Goal: Task Accomplishment & Management: Use online tool/utility

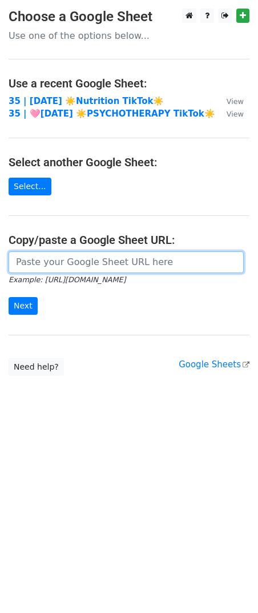
click at [84, 265] on input "url" at bounding box center [126, 262] width 235 height 22
paste input "https://docs.google.com/spreadsheets/d/1hF1subCIIHobKjbFxiRkutxnyRmIu-ewUS-r2lG…"
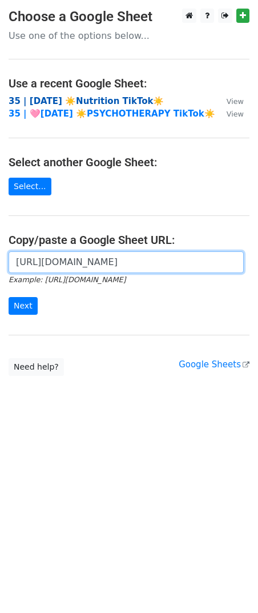
type input "https://docs.google.com/spreadsheets/d/1hF1subCIIHobKjbFxiRkutxnyRmIu-ewUS-r2lG…"
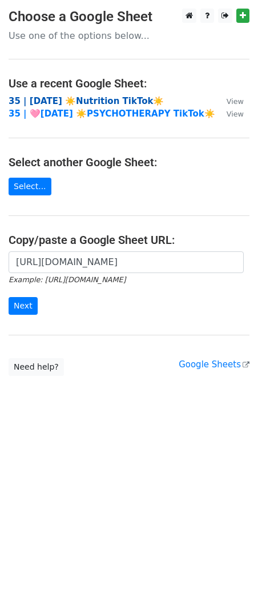
scroll to position [0, 0]
click at [79, 102] on strong "35 | [DATE] ☀️Nutrition TikTok☀️" at bounding box center [86, 101] width 155 height 10
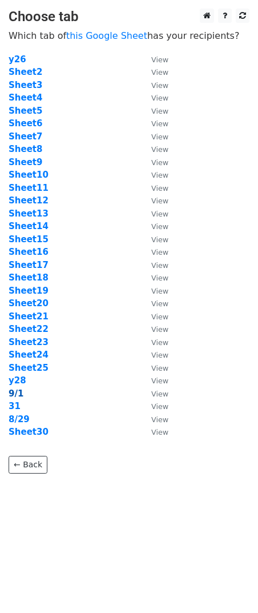
click at [18, 390] on strong "9/1" at bounding box center [16, 394] width 15 height 10
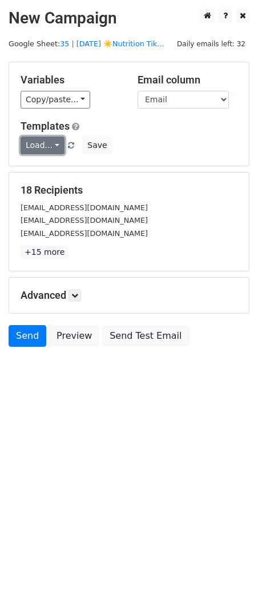
click at [39, 147] on link "Load..." at bounding box center [43, 146] width 44 height 18
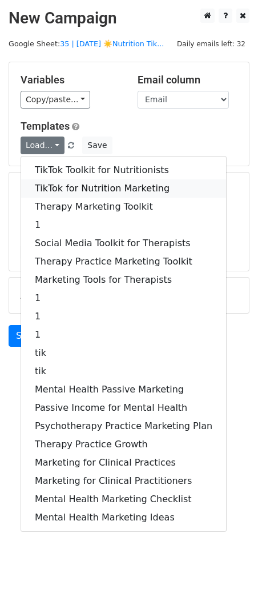
click at [62, 179] on link "TikTok for Nutrition Marketing" at bounding box center [123, 188] width 205 height 18
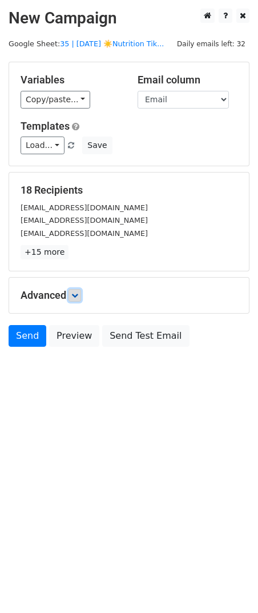
click at [76, 292] on icon at bounding box center [74, 295] width 7 height 7
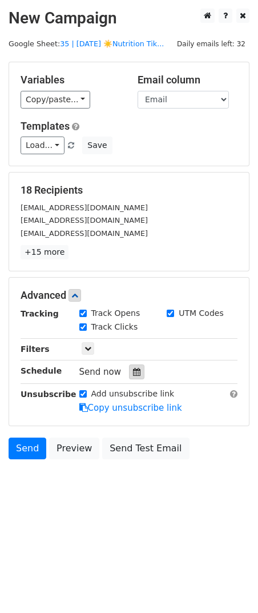
click at [133, 373] on icon at bounding box center [136, 372] width 7 height 8
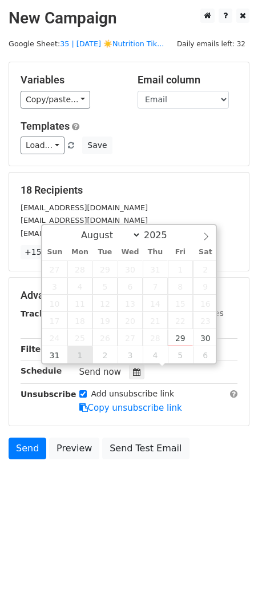
type input "2025-09-01 12:00"
select select "8"
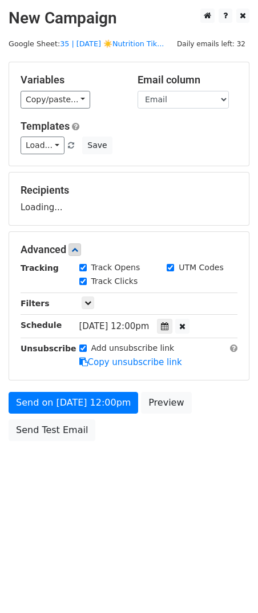
click at [81, 413] on div "Send on Sep 1 at 12:00pm Preview Send Test Email" at bounding box center [129, 419] width 258 height 55
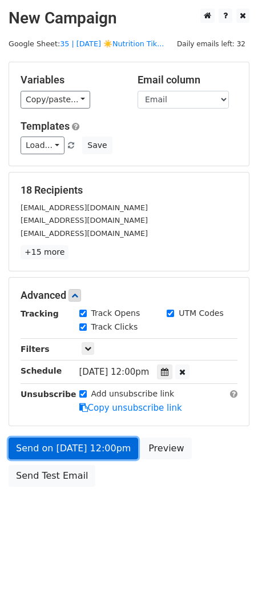
click at [71, 411] on form "Variables Copy/paste... {{Name}} {{Email}} Email column Name Email Templates Lo…" at bounding box center [129, 277] width 241 height 431
click at [39, 449] on link "Send on Sep 1 at 12:00pm" at bounding box center [74, 449] width 130 height 22
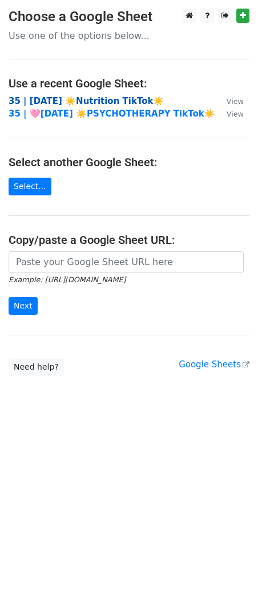
click at [79, 101] on strong "35 | [DATE] ☀️Nutrition TikTok☀️" at bounding box center [86, 101] width 155 height 10
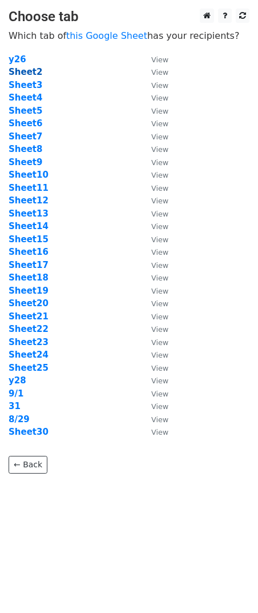
click at [26, 73] on strong "Sheet2" at bounding box center [26, 72] width 34 height 10
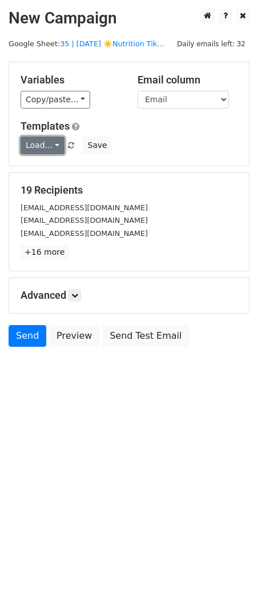
click at [51, 149] on link "Load..." at bounding box center [43, 146] width 44 height 18
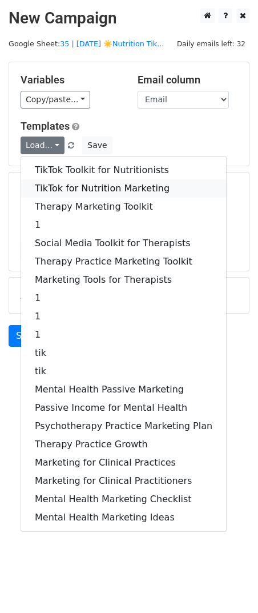
click at [74, 181] on link "TikTok for Nutrition Marketing" at bounding box center [123, 188] width 205 height 18
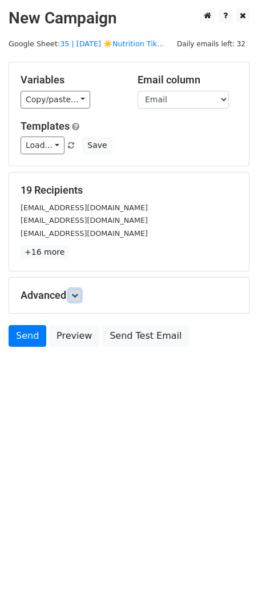
click at [76, 292] on icon at bounding box center [74, 295] width 7 height 7
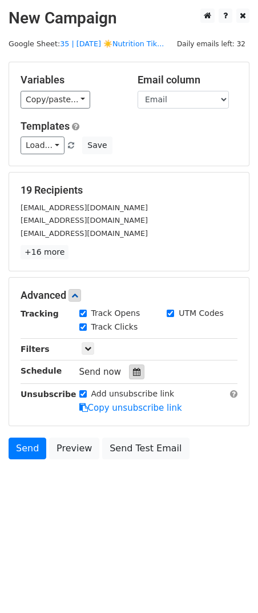
click at [130, 375] on div at bounding box center [136, 372] width 15 height 15
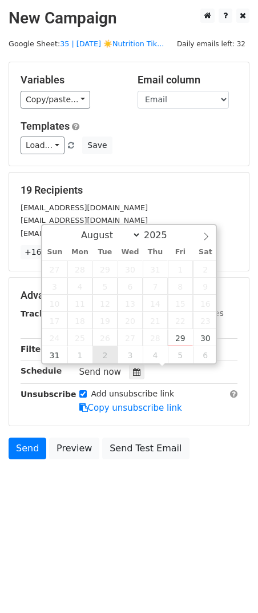
type input "2025-09-02 12:00"
select select "8"
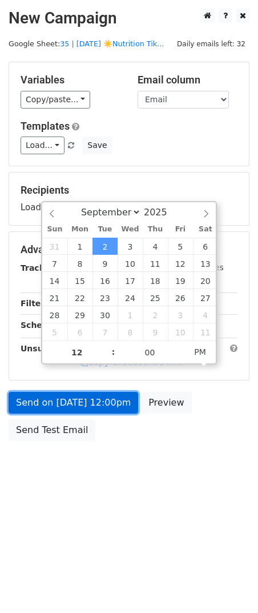
click at [88, 407] on link "Send on Sep 2 at 12:00pm" at bounding box center [74, 403] width 130 height 22
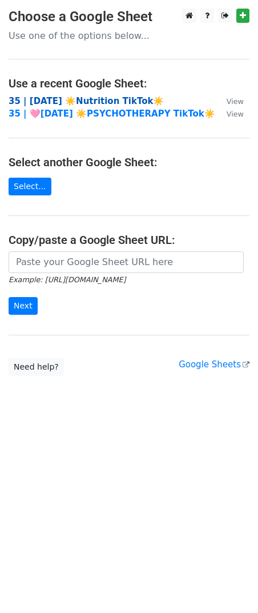
click at [60, 102] on strong "35 | [DATE] ☀️Nutrition TikTok☀️" at bounding box center [86, 101] width 155 height 10
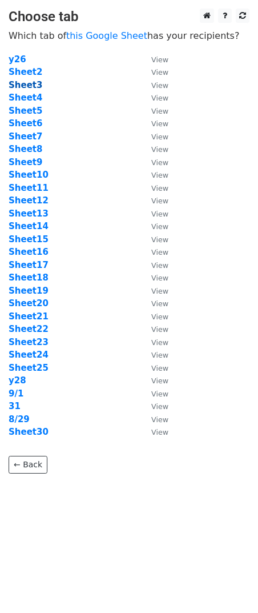
click at [33, 85] on strong "Sheet3" at bounding box center [26, 85] width 34 height 10
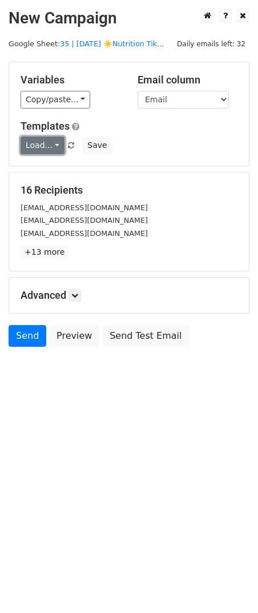
click at [35, 147] on link "Load..." at bounding box center [43, 146] width 44 height 18
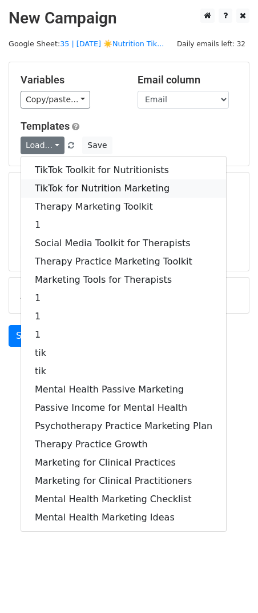
click at [45, 185] on link "TikTok for Nutrition Marketing" at bounding box center [123, 188] width 205 height 18
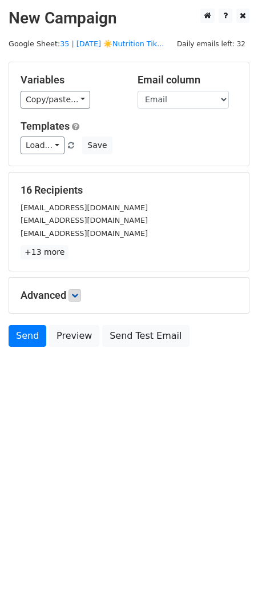
click at [74, 300] on h5 "Advanced" at bounding box center [129, 295] width 217 height 13
click at [77, 298] on icon at bounding box center [74, 295] width 7 height 7
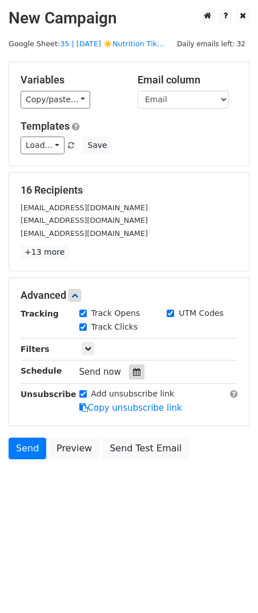
click at [129, 374] on div at bounding box center [136, 372] width 15 height 15
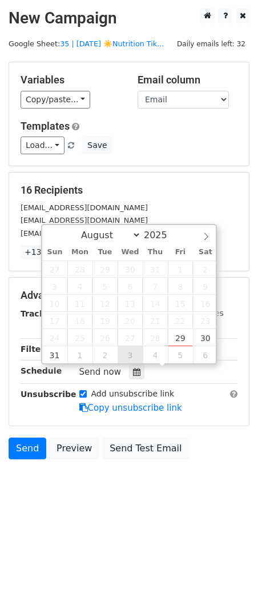
type input "2025-09-03 12:00"
select select "8"
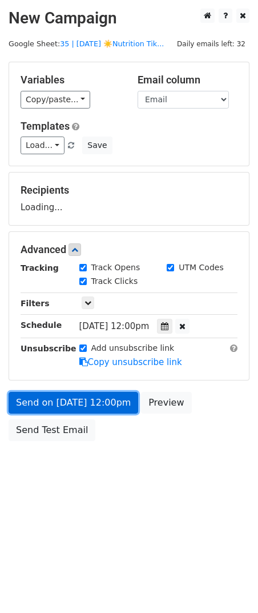
click at [98, 403] on link "Send on Sep 3 at 12:00pm" at bounding box center [74, 403] width 130 height 22
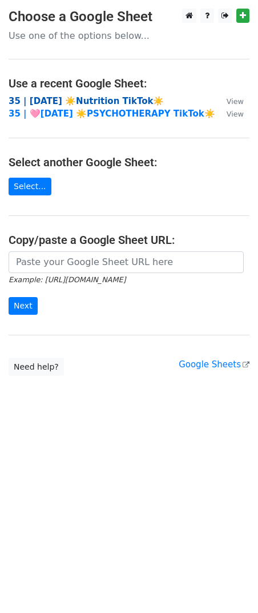
click at [107, 105] on strong "35 | AUG 29 ☀️Nutrition TikTok☀️" at bounding box center [86, 101] width 155 height 10
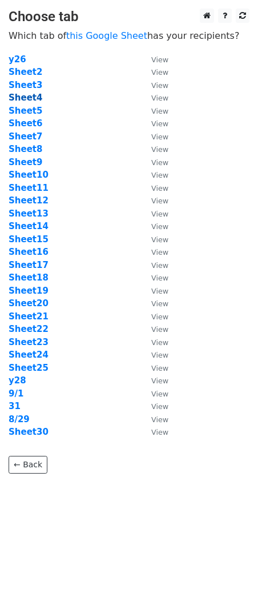
click at [33, 100] on strong "Sheet4" at bounding box center [26, 98] width 34 height 10
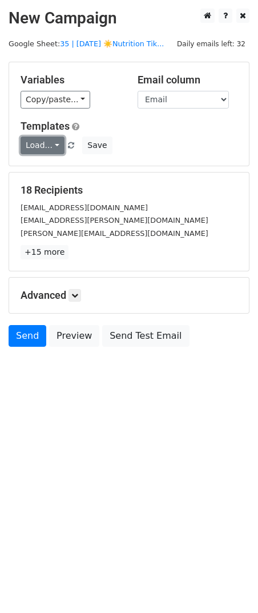
click at [44, 146] on link "Load..." at bounding box center [43, 146] width 44 height 18
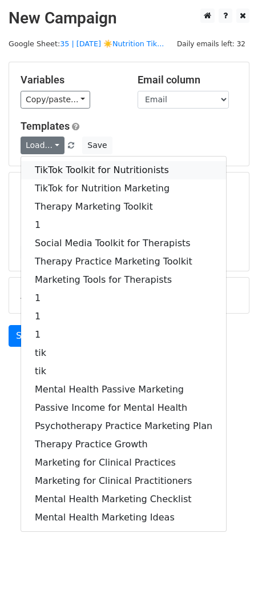
click at [55, 178] on link "TikTok Toolkit for Nutritionists" at bounding box center [123, 170] width 205 height 18
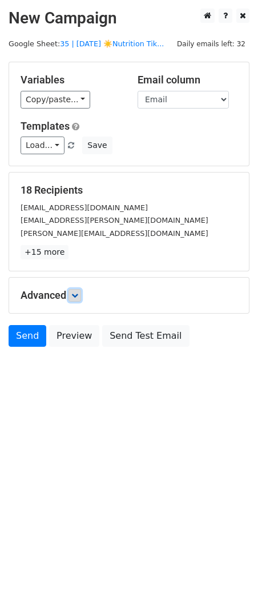
click at [77, 297] on icon at bounding box center [74, 295] width 7 height 7
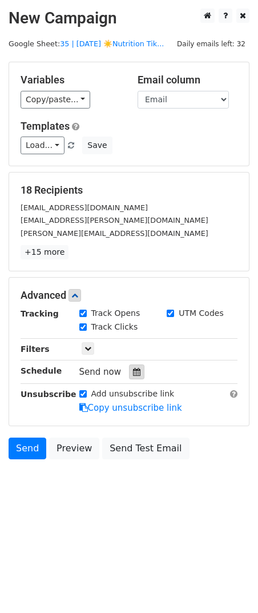
click at [133, 369] on icon at bounding box center [136, 372] width 7 height 8
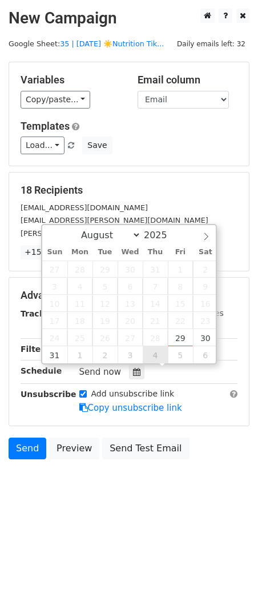
type input "2025-09-04 12:00"
select select "8"
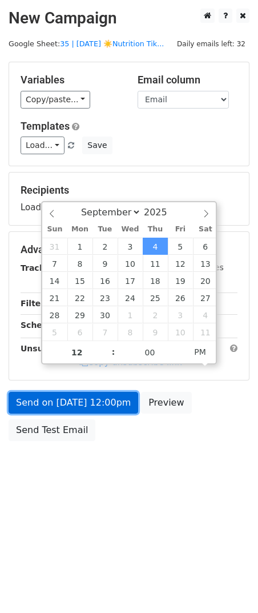
click at [111, 402] on link "Send on Sep 4 at 12:00pm" at bounding box center [74, 403] width 130 height 22
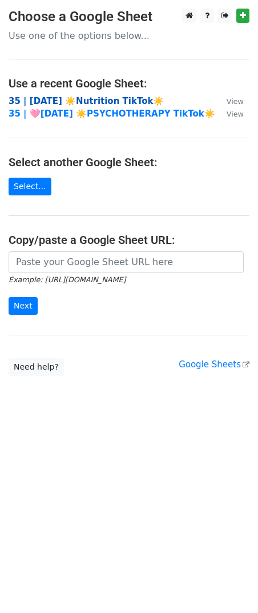
click at [111, 101] on strong "35 | AUG 29 ☀️Nutrition TikTok☀️" at bounding box center [86, 101] width 155 height 10
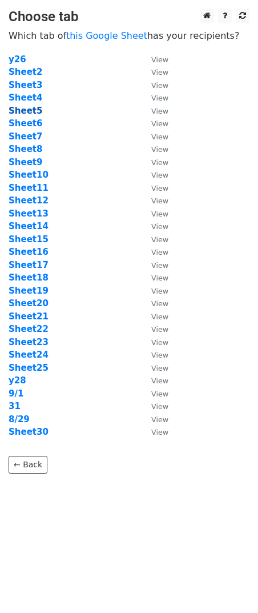
click at [30, 111] on strong "Sheet5" at bounding box center [26, 111] width 34 height 10
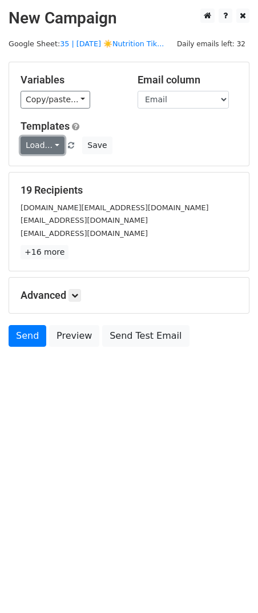
click at [37, 142] on link "Load..." at bounding box center [43, 146] width 44 height 18
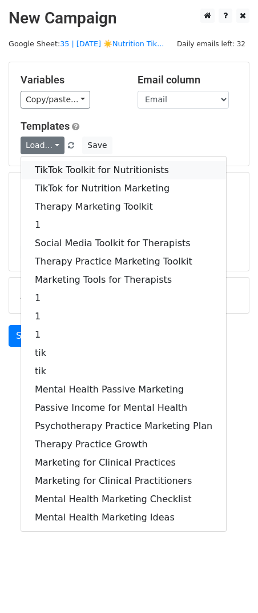
click at [42, 171] on link "TikTok Toolkit for Nutritionists" at bounding box center [123, 170] width 205 height 18
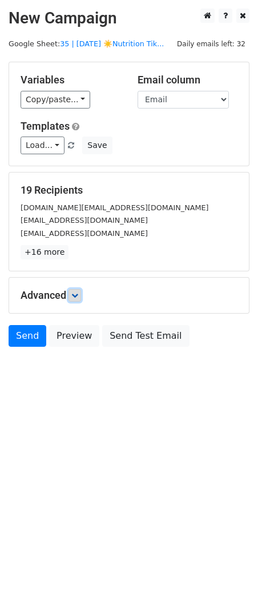
click at [75, 293] on icon at bounding box center [74, 295] width 7 height 7
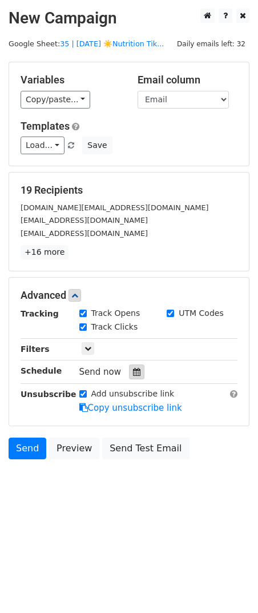
click at [133, 371] on icon at bounding box center [136, 372] width 7 height 8
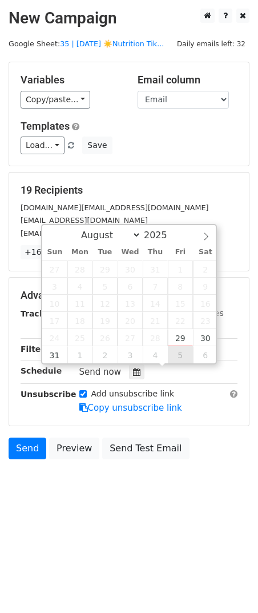
type input "2025-09-05 12:00"
select select "8"
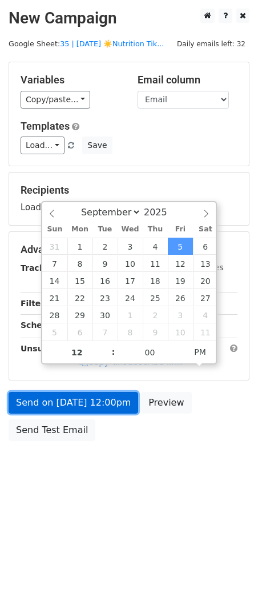
click at [114, 396] on link "Send on Sep 5 at 12:00pm" at bounding box center [74, 403] width 130 height 22
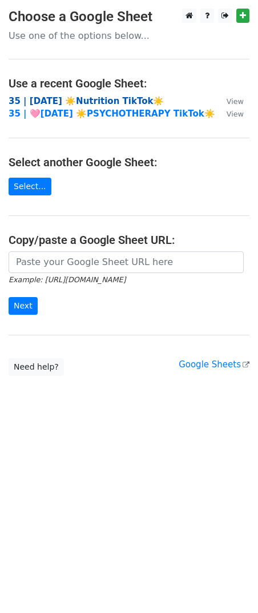
click at [93, 102] on strong "35 | AUG 29 ☀️Nutrition TikTok☀️" at bounding box center [86, 101] width 155 height 10
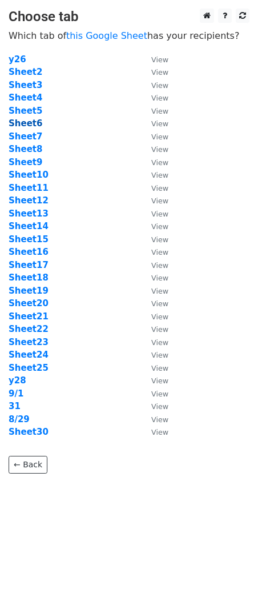
click at [28, 123] on strong "Sheet6" at bounding box center [26, 123] width 34 height 10
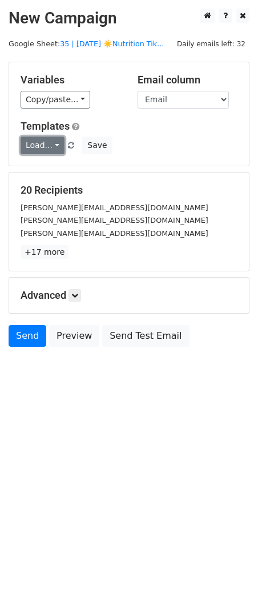
click at [37, 150] on link "Load..." at bounding box center [43, 146] width 44 height 18
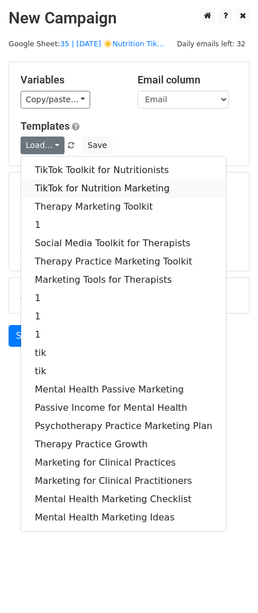
click at [45, 183] on link "TikTok for Nutrition Marketing" at bounding box center [123, 188] width 205 height 18
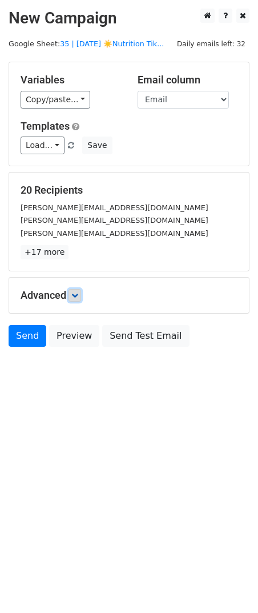
click at [81, 298] on link at bounding box center [75, 295] width 13 height 13
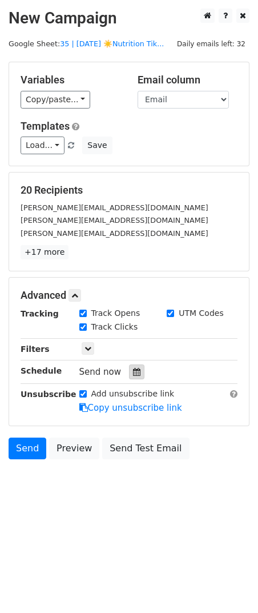
click at [129, 374] on div at bounding box center [136, 372] width 15 height 15
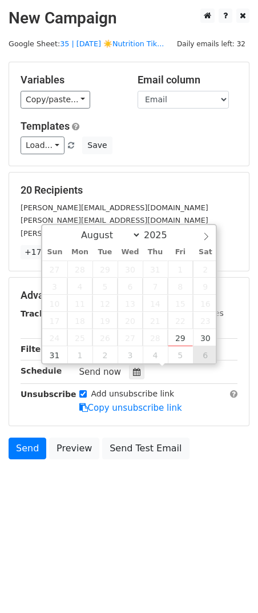
type input "2025-09-06 12:00"
select select "8"
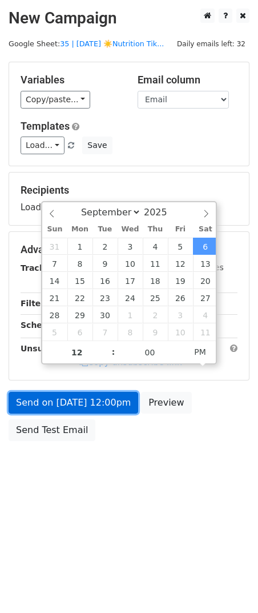
click at [107, 407] on link "Send on Sep 6 at 12:00pm" at bounding box center [74, 403] width 130 height 22
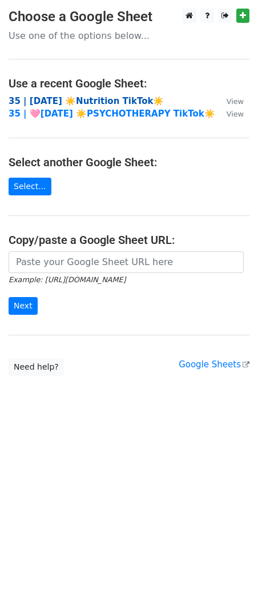
click at [90, 99] on strong "35 | AUG 29 ☀️Nutrition TikTok☀️" at bounding box center [86, 101] width 155 height 10
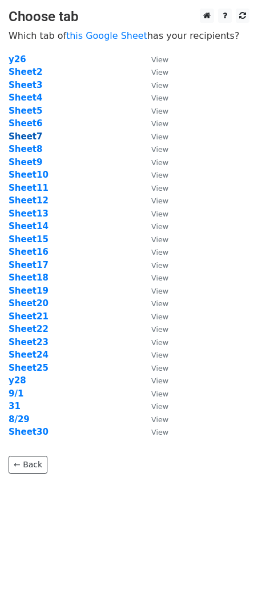
click at [32, 138] on strong "Sheet7" at bounding box center [26, 136] width 34 height 10
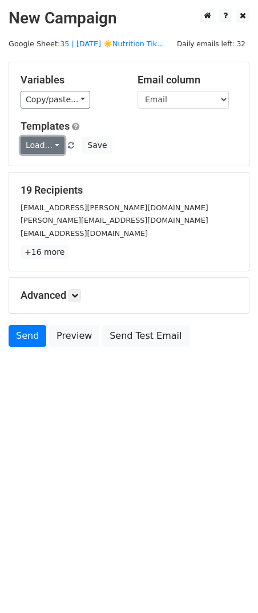
click at [38, 142] on link "Load..." at bounding box center [43, 146] width 44 height 18
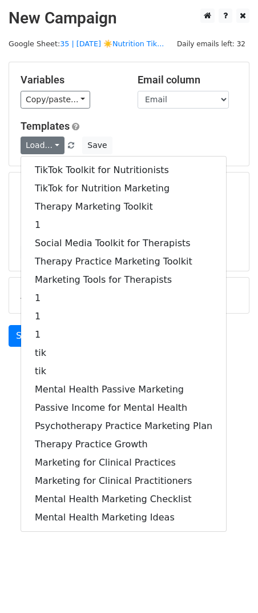
click at [42, 158] on div "TikTok Toolkit for Nutritionists TikTok for Nutrition Marketing Therapy Marketi…" at bounding box center [124, 344] width 206 height 376
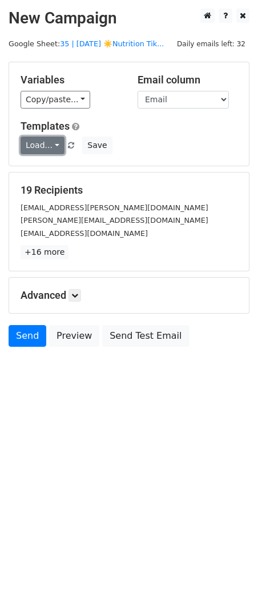
click at [43, 143] on link "Load..." at bounding box center [43, 146] width 44 height 18
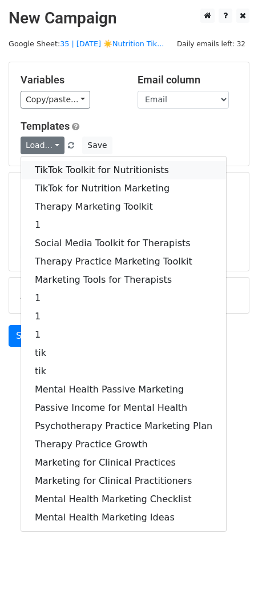
click at [45, 166] on link "TikTok Toolkit for Nutritionists" at bounding box center [123, 170] width 205 height 18
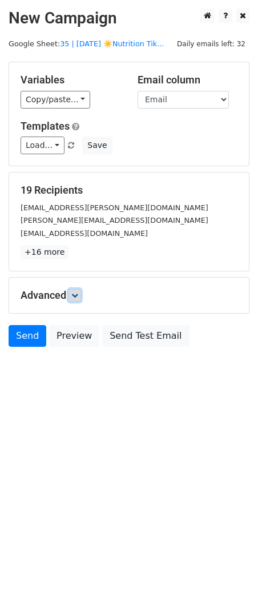
click at [78, 289] on link at bounding box center [75, 295] width 13 height 13
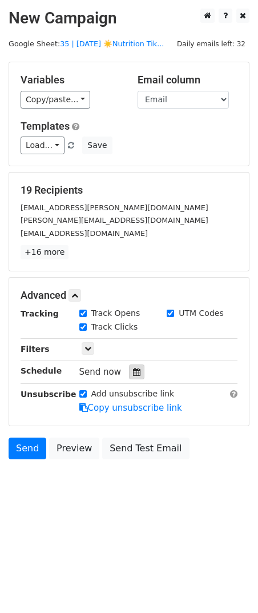
click at [129, 365] on div at bounding box center [136, 372] width 15 height 15
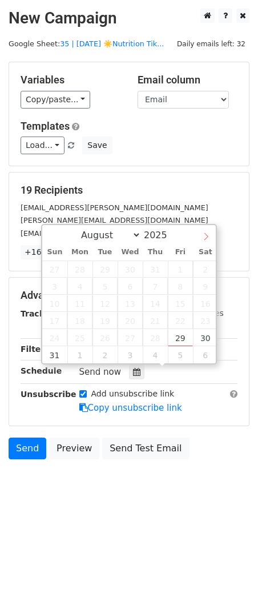
select select "8"
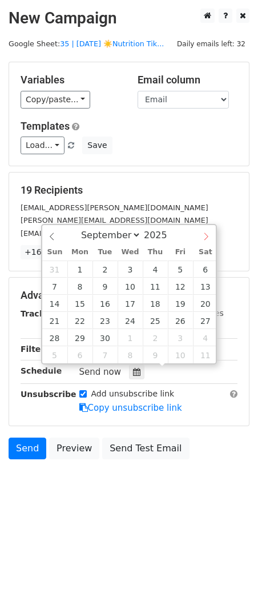
click at [205, 238] on icon at bounding box center [206, 237] width 8 height 8
type input "[DATE] 12:00"
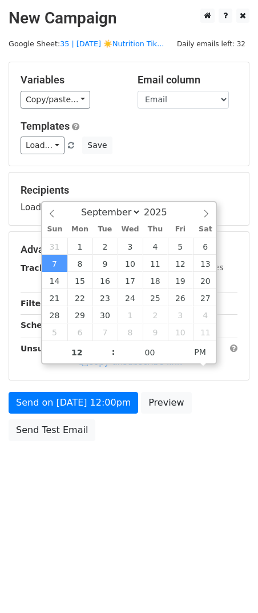
click at [61, 388] on form "Variables Copy/paste... {{Name}} {{Email}} Email column Name Email Templates Lo…" at bounding box center [129, 254] width 241 height 385
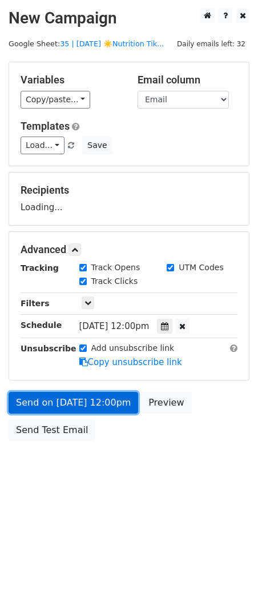
click at [60, 402] on link "Send on [DATE] 12:00pm" at bounding box center [74, 403] width 130 height 22
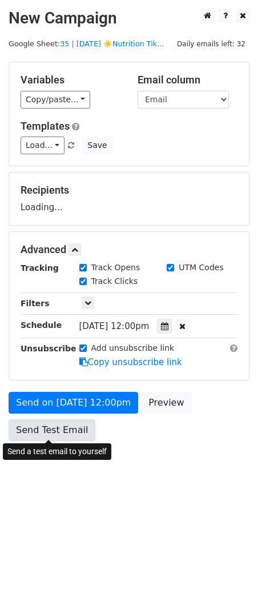
click at [51, 435] on link "Send Test Email" at bounding box center [52, 430] width 87 height 22
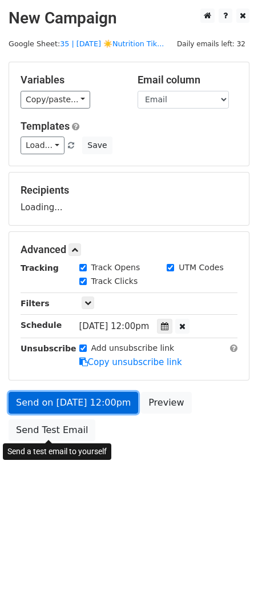
click at [72, 401] on link "Send on [DATE] 12:00pm" at bounding box center [74, 403] width 130 height 22
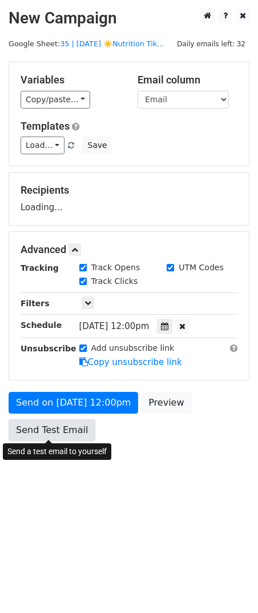
click at [58, 424] on link "Send Test Email" at bounding box center [52, 430] width 87 height 22
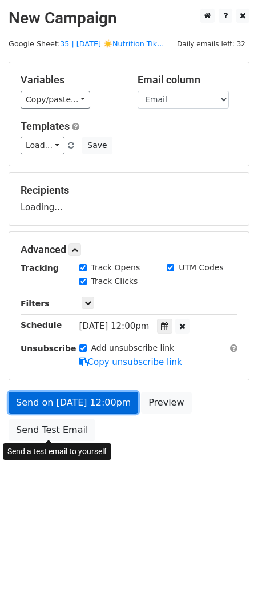
click at [70, 393] on link "Send on [DATE] 12:00pm" at bounding box center [74, 403] width 130 height 22
